Goal: Task Accomplishment & Management: Use online tool/utility

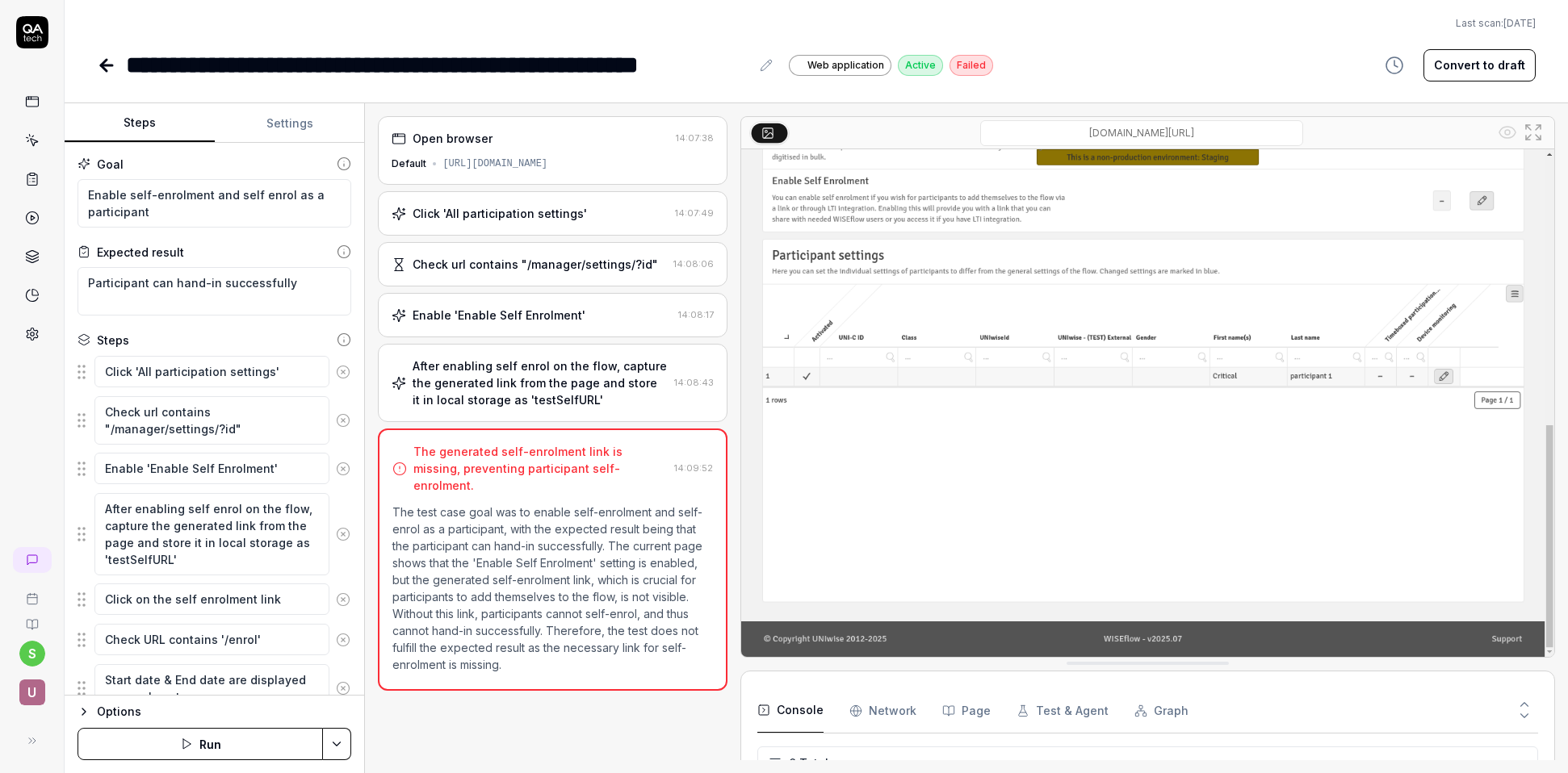
type textarea "*"
click at [35, 652] on html "**********" at bounding box center [784, 386] width 1568 height 773
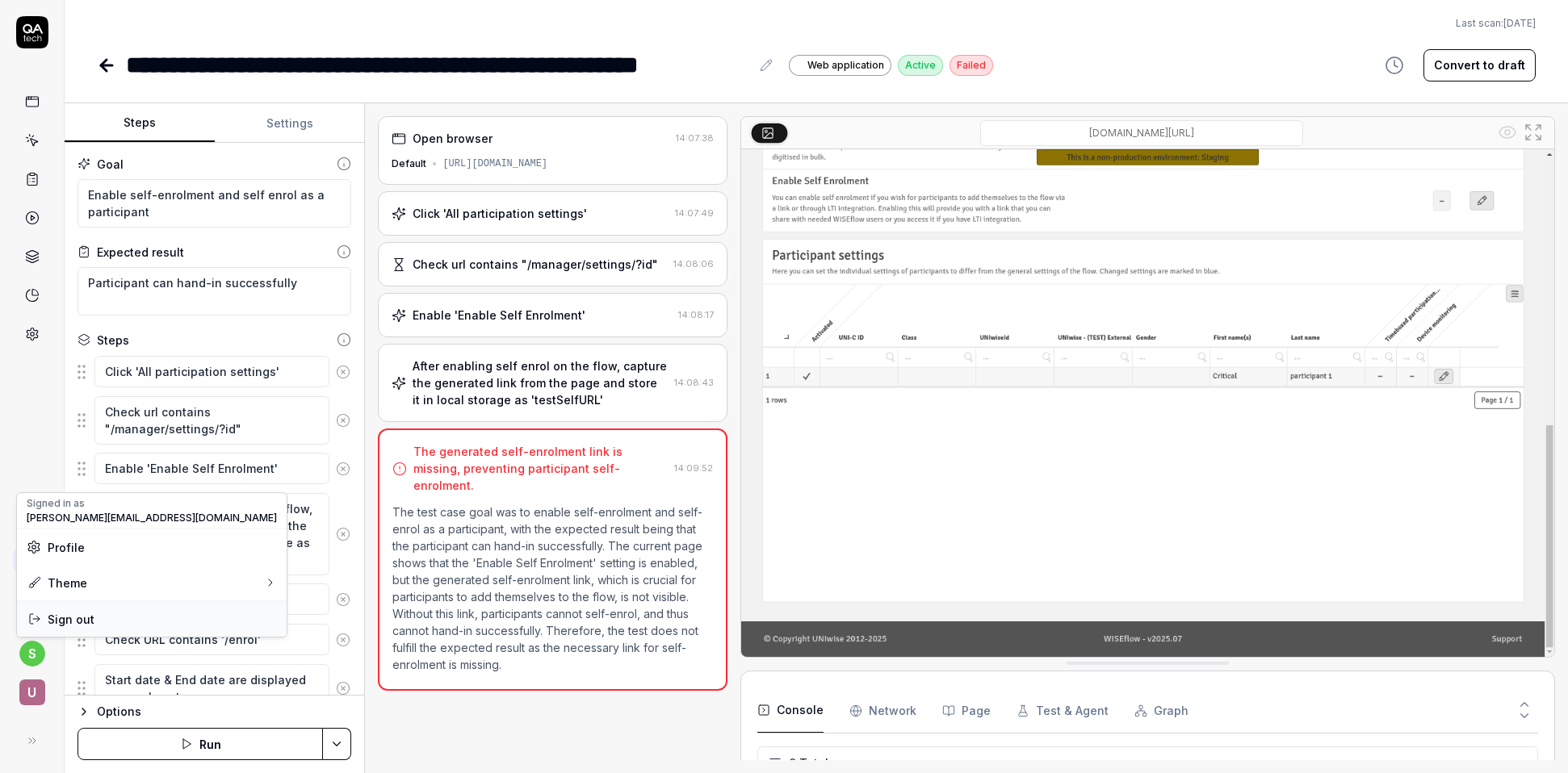
click at [60, 621] on span "Sign out" at bounding box center [70, 619] width 47 height 17
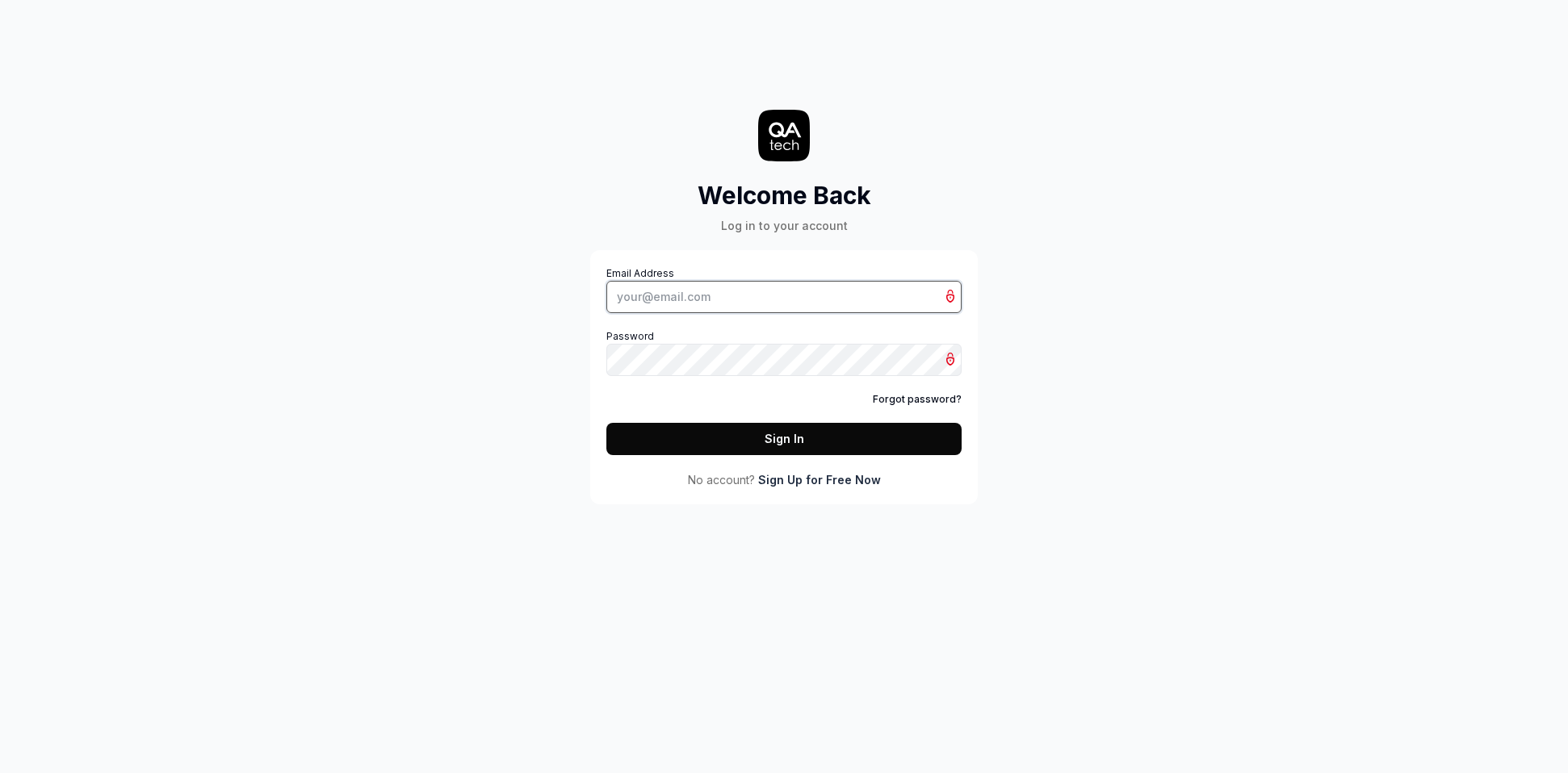
type input "[PERSON_NAME][EMAIL_ADDRESS][DOMAIN_NAME]"
click at [757, 443] on button "Sign In" at bounding box center [784, 438] width 355 height 33
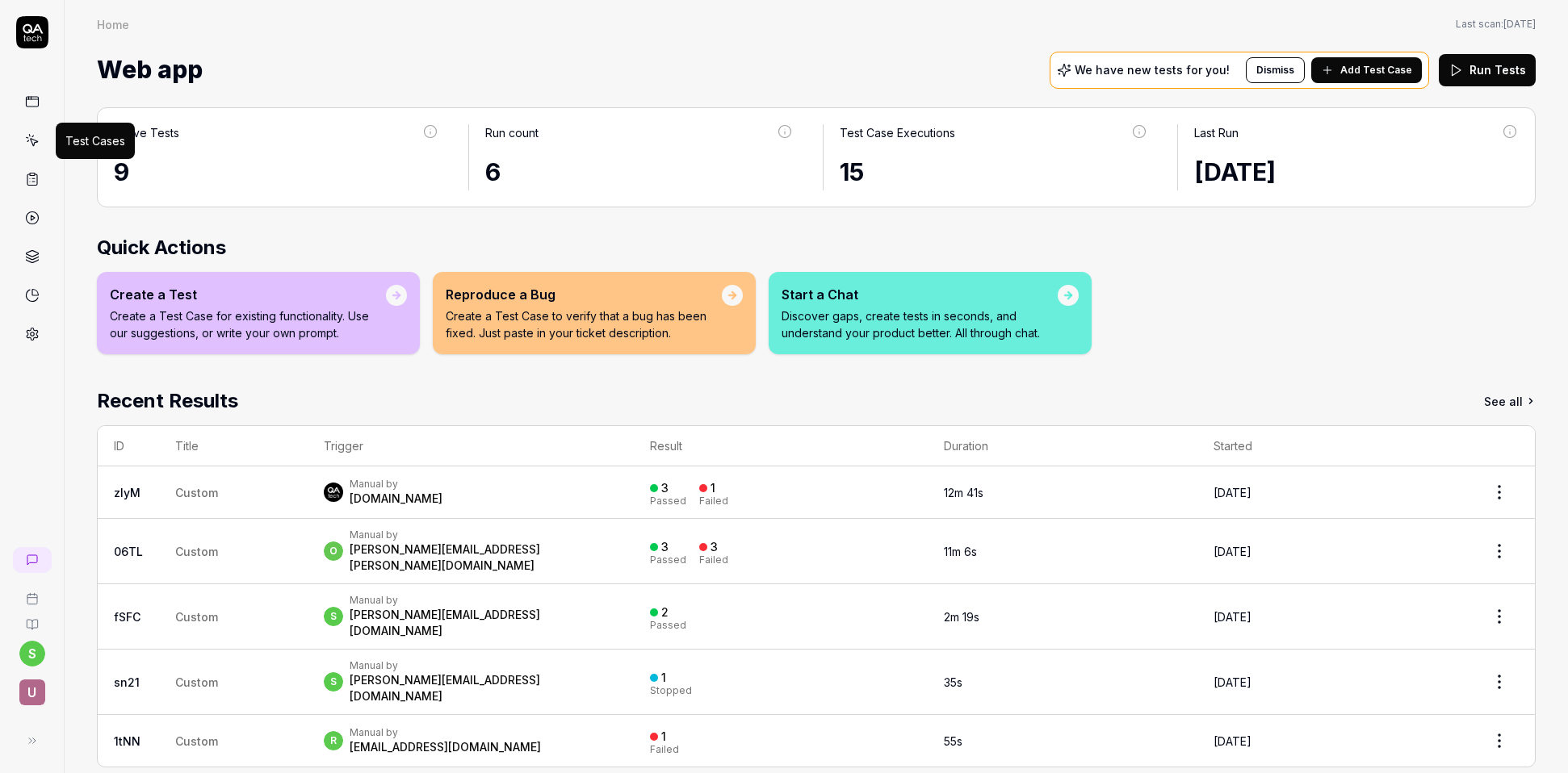
click at [33, 141] on icon at bounding box center [32, 141] width 15 height 15
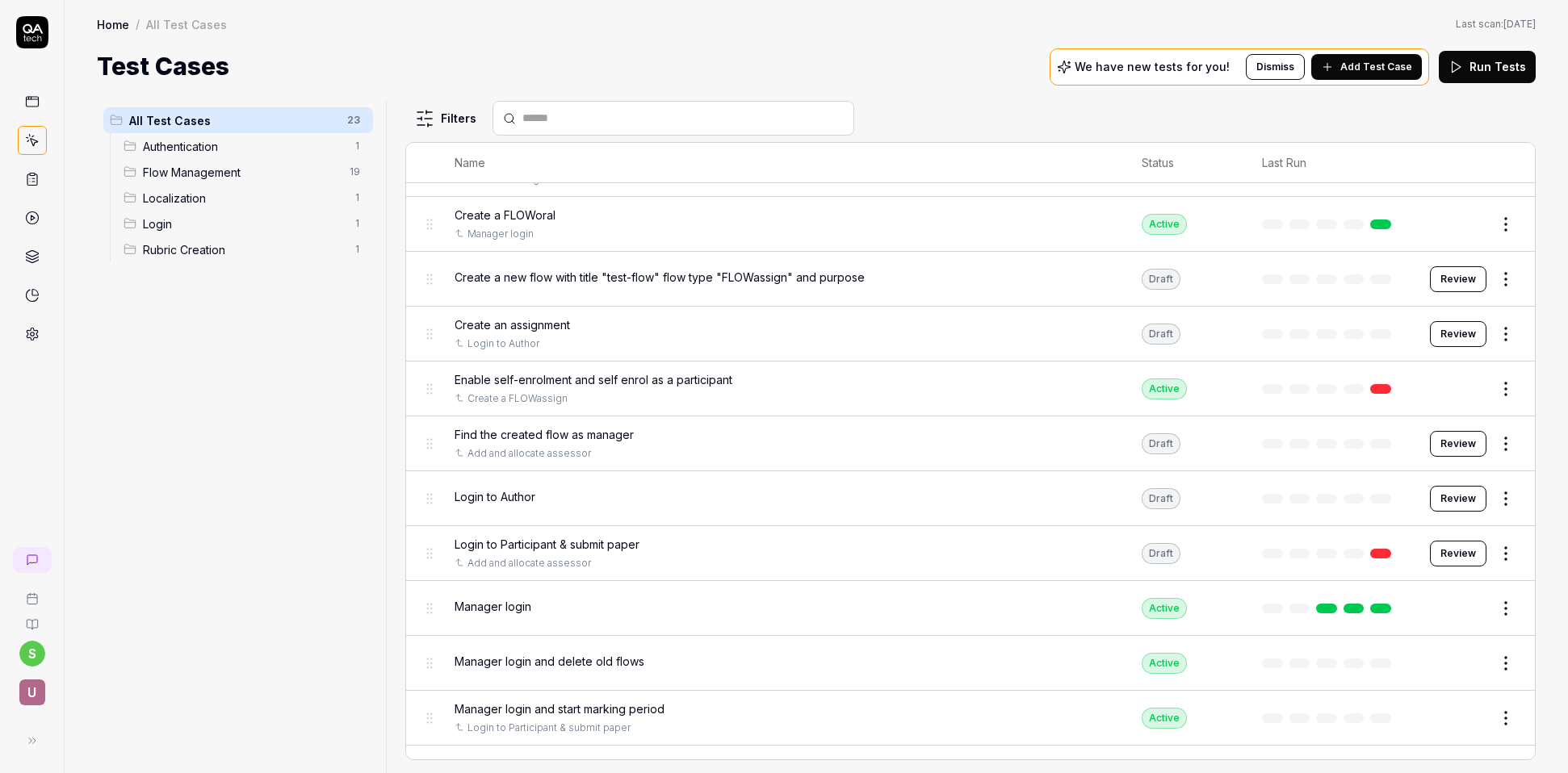
scroll to position [538, 0]
click at [1468, 607] on button "Edit" at bounding box center [1468, 607] width 39 height 25
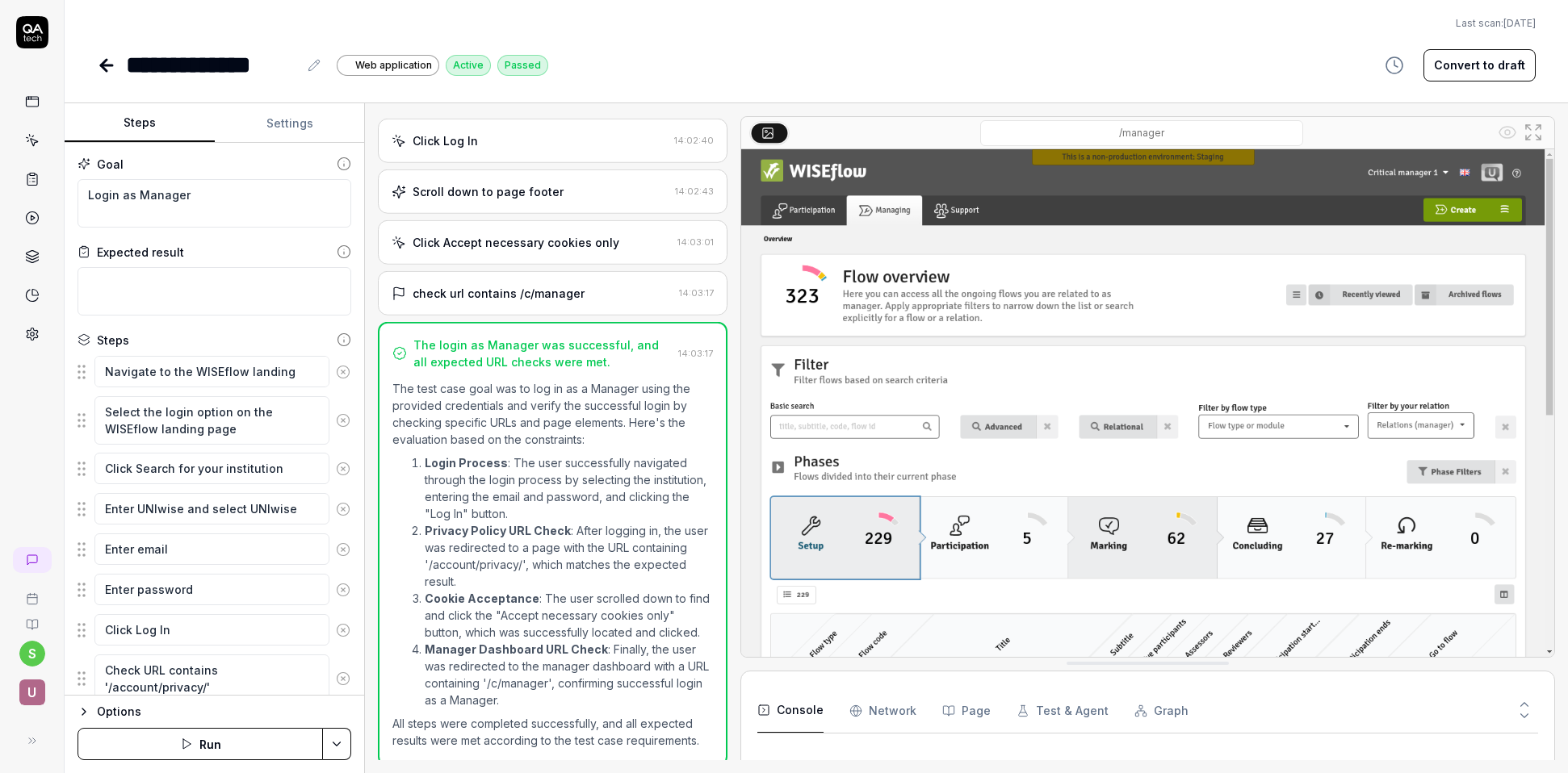
scroll to position [401, 0]
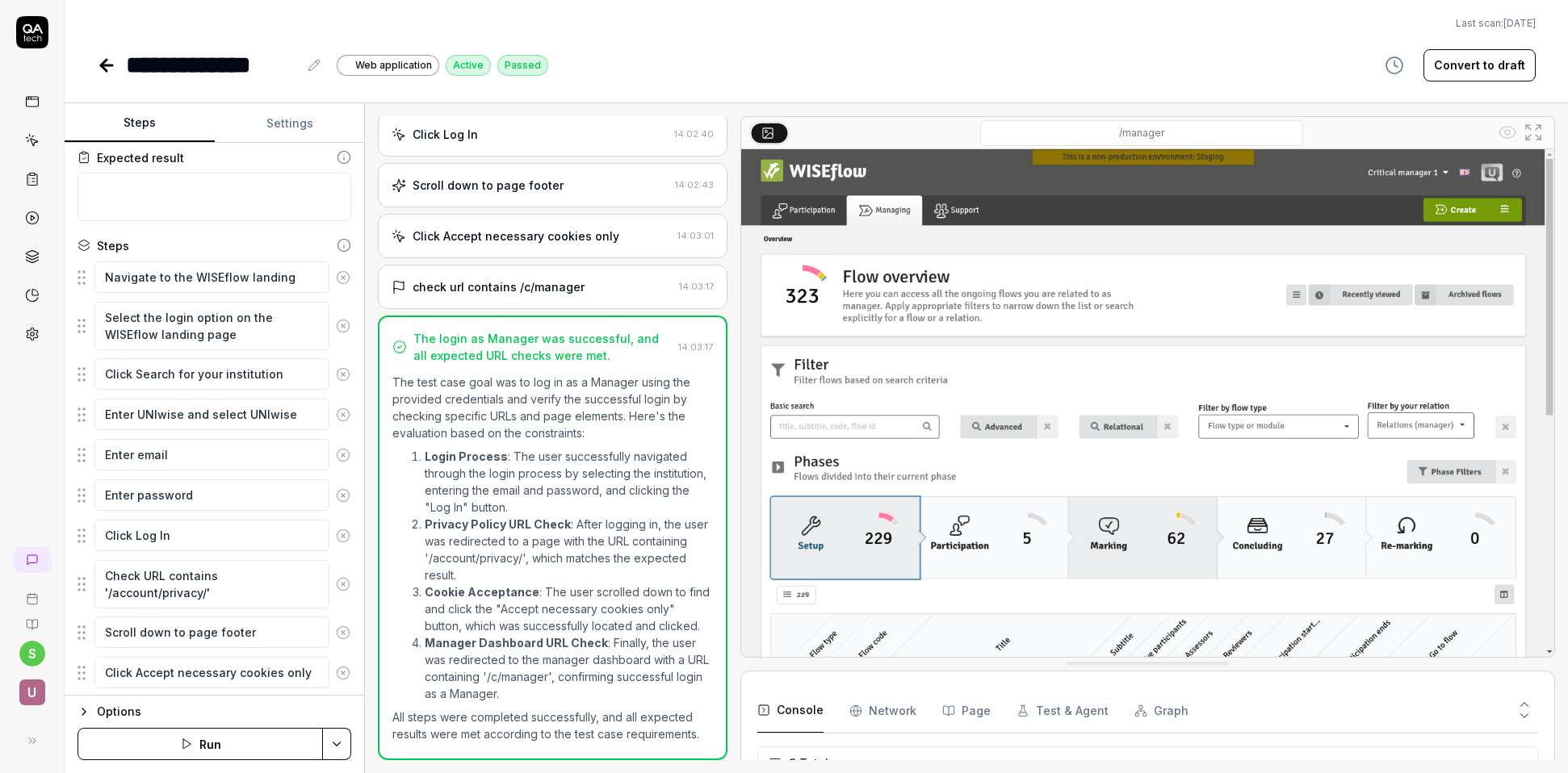
scroll to position [179, 0]
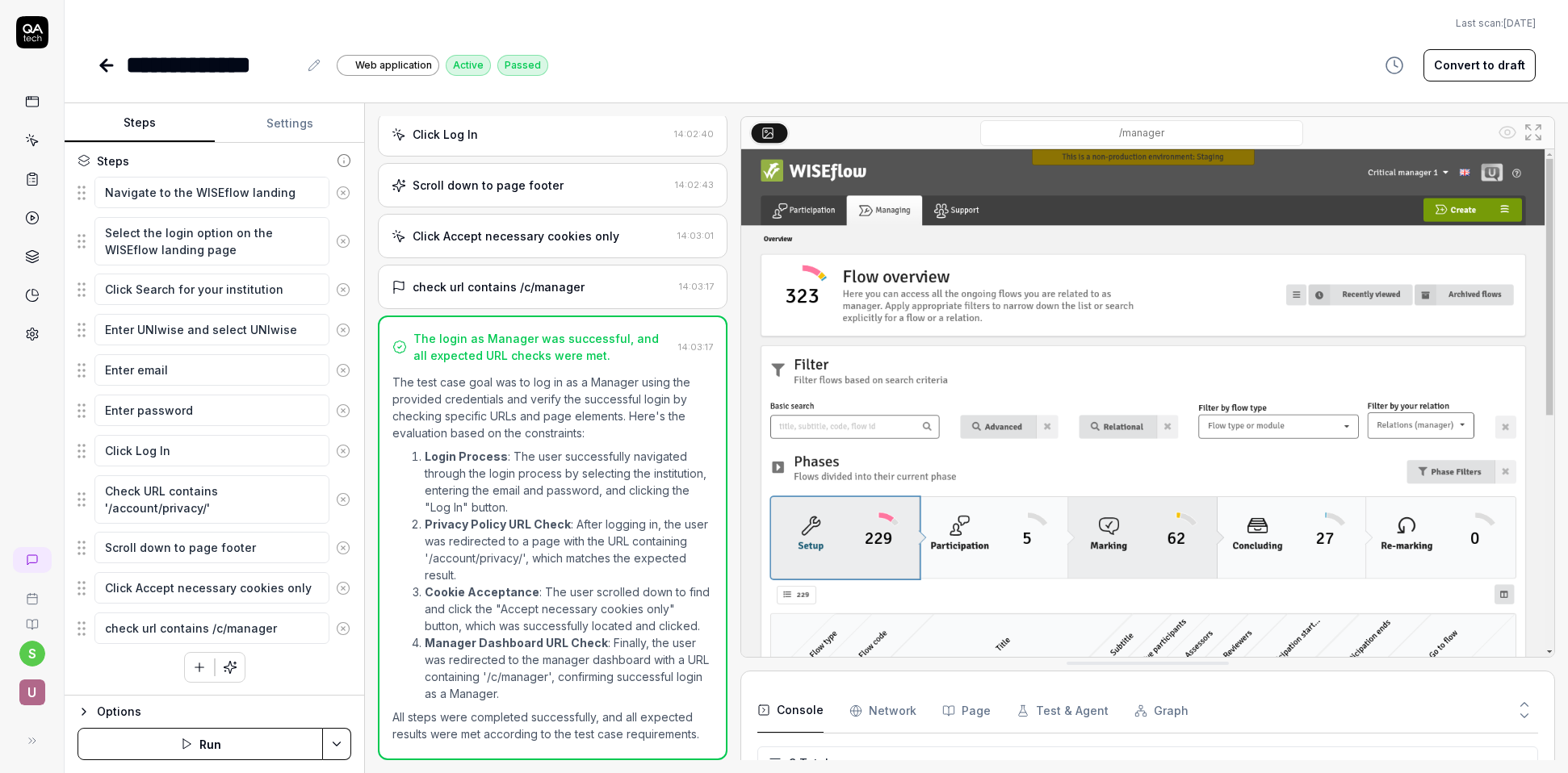
click at [273, 744] on button "Run" at bounding box center [200, 744] width 245 height 33
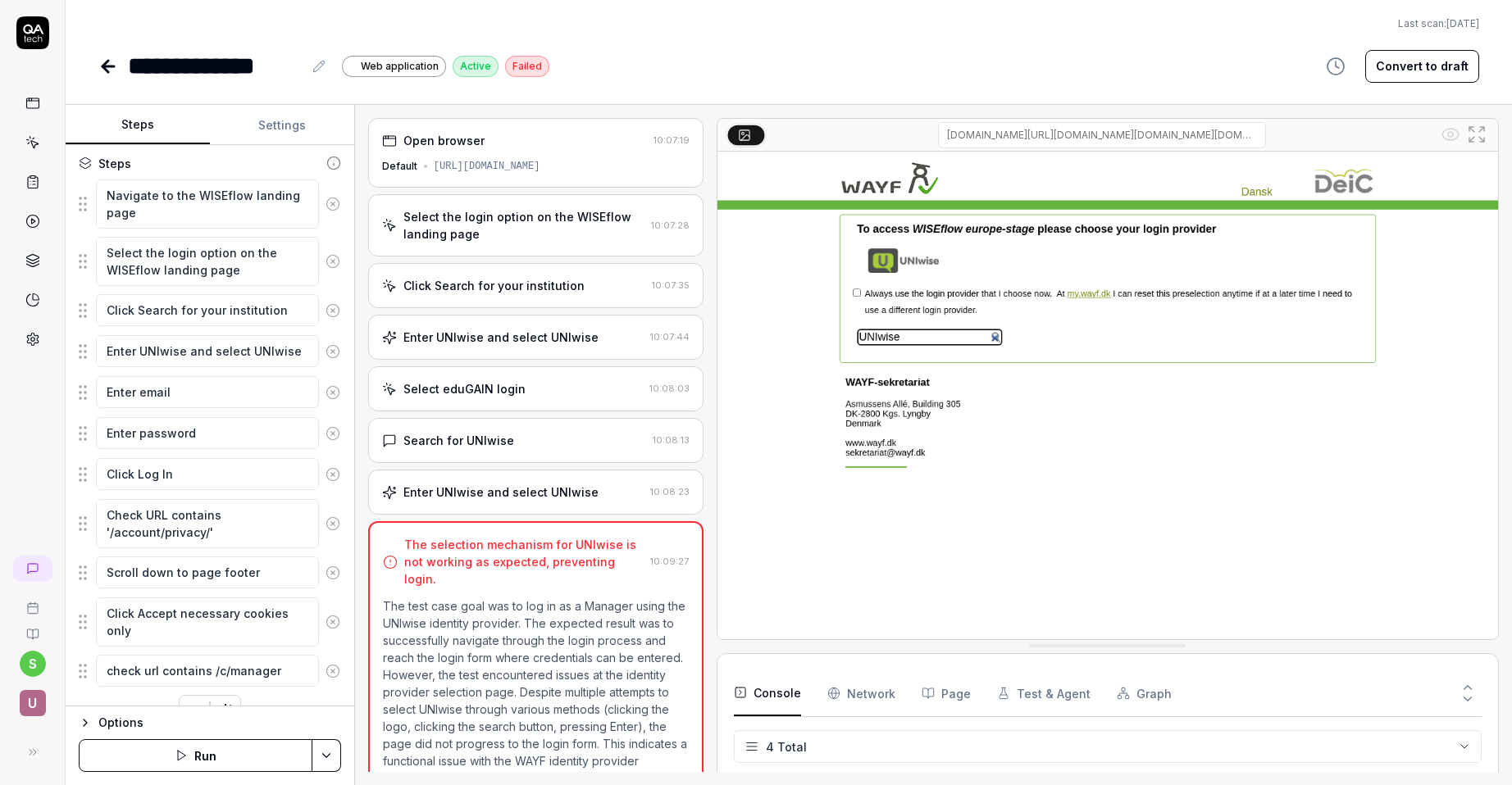
scroll to position [28, 0]
type textarea "*"
